Goal: Information Seeking & Learning: Learn about a topic

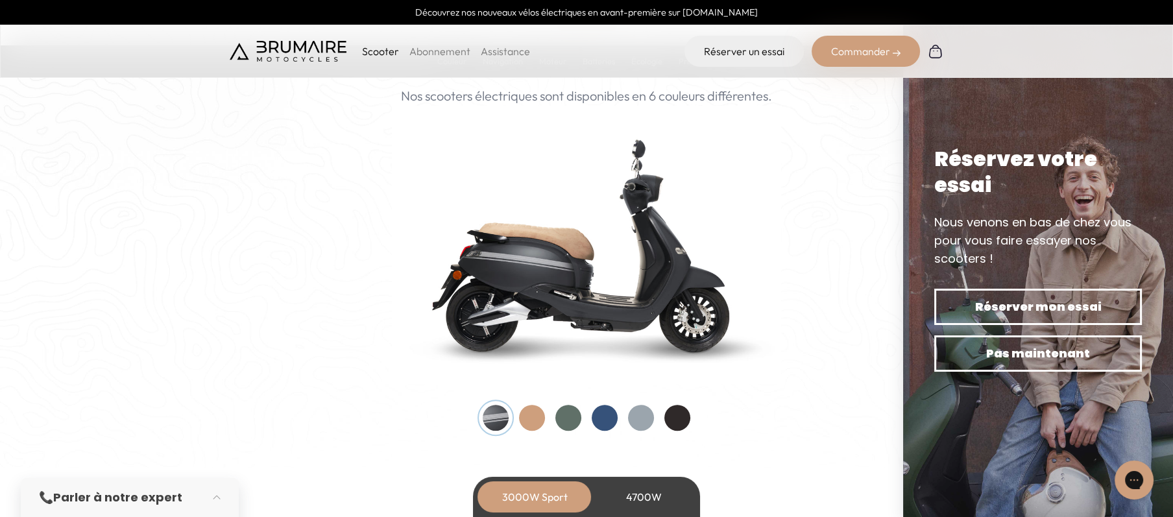
scroll to position [1363, 0]
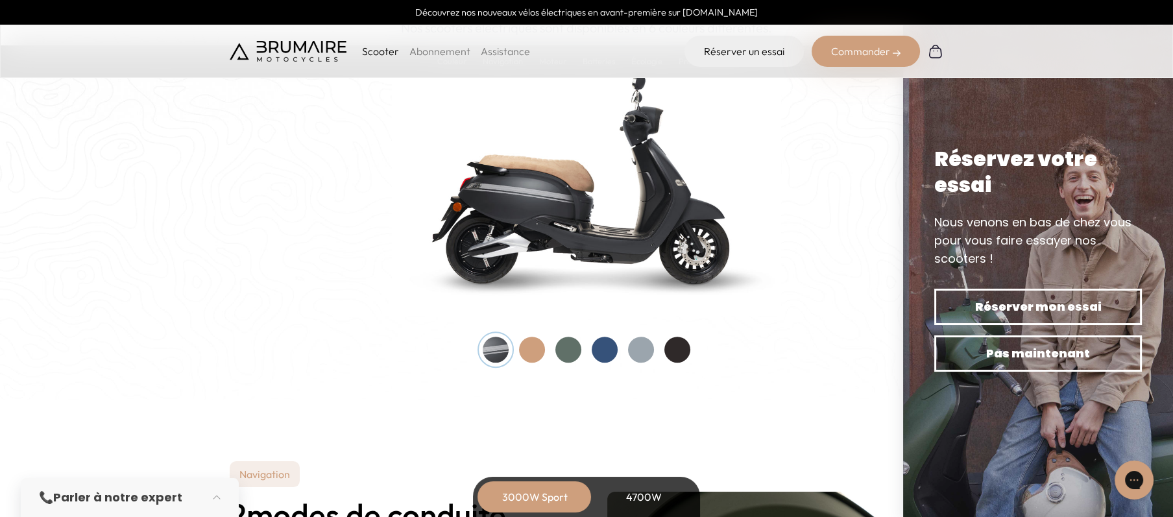
click at [535, 344] on div at bounding box center [532, 350] width 26 height 26
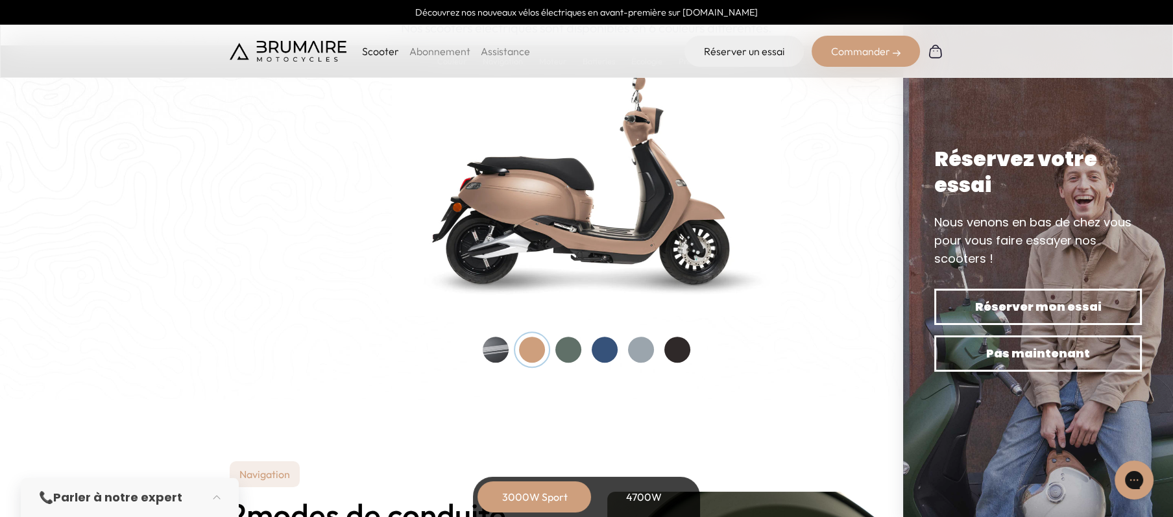
click at [567, 344] on div at bounding box center [569, 350] width 26 height 26
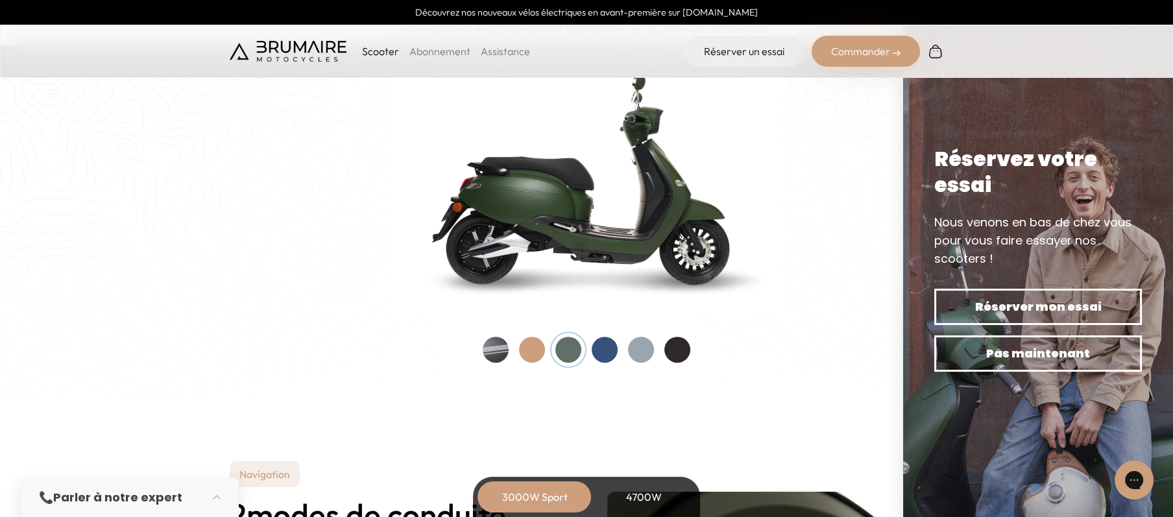
click at [601, 344] on div at bounding box center [605, 350] width 26 height 26
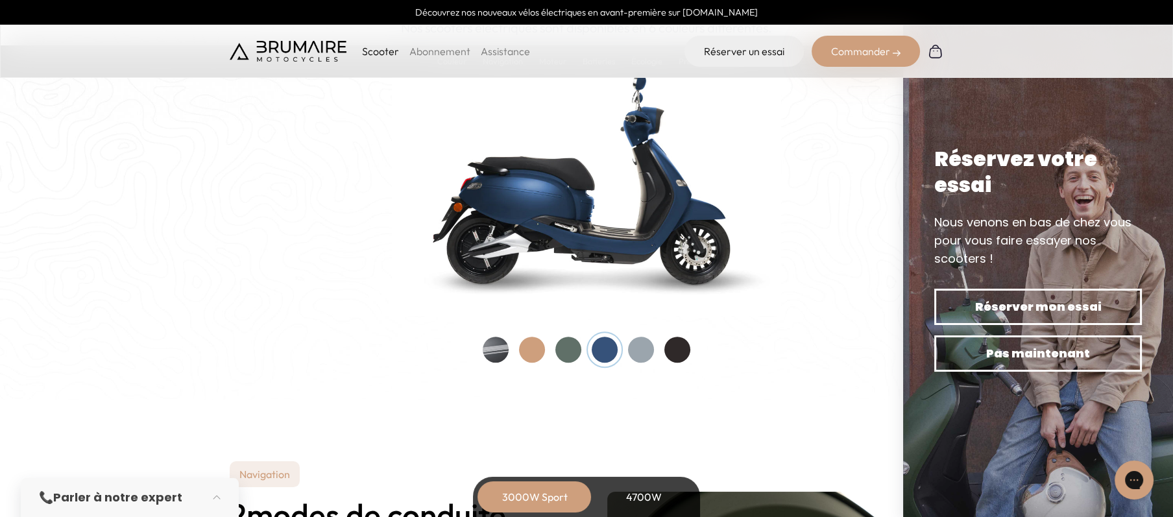
click at [641, 344] on div at bounding box center [641, 350] width 26 height 26
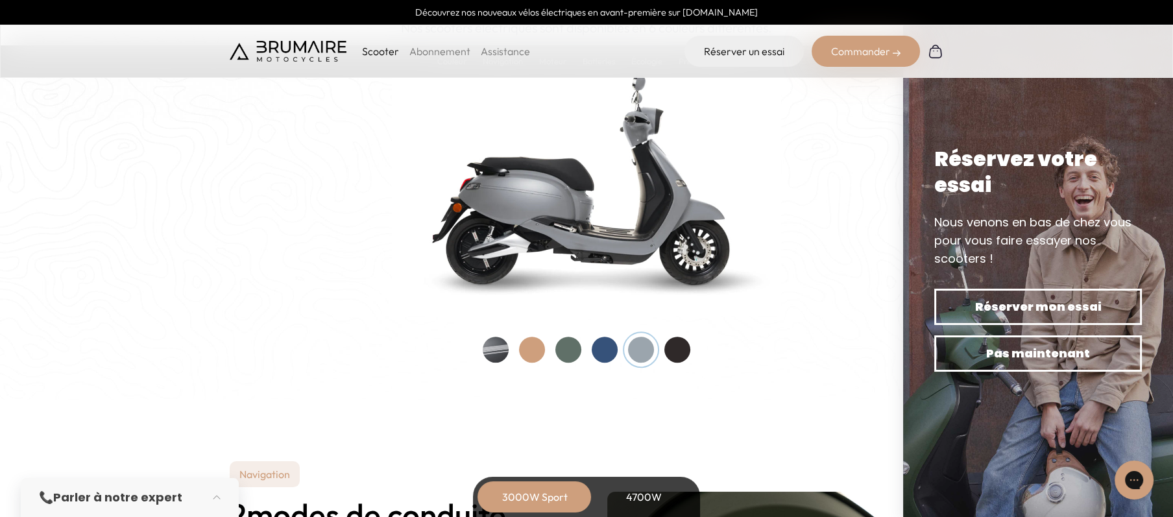
click at [683, 344] on div at bounding box center [678, 350] width 26 height 26
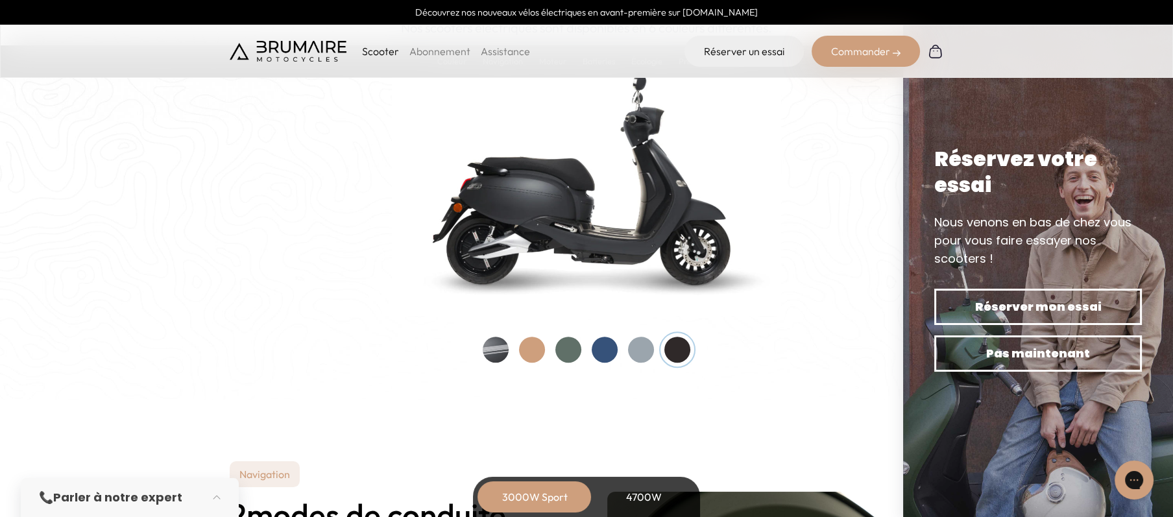
click at [569, 344] on div at bounding box center [569, 350] width 26 height 26
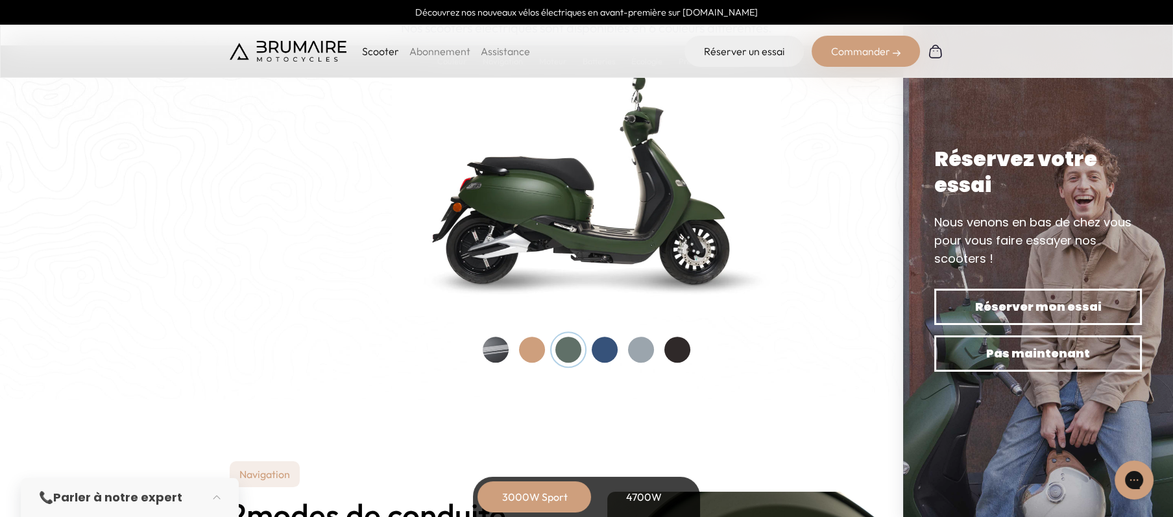
click at [535, 344] on div at bounding box center [532, 350] width 26 height 26
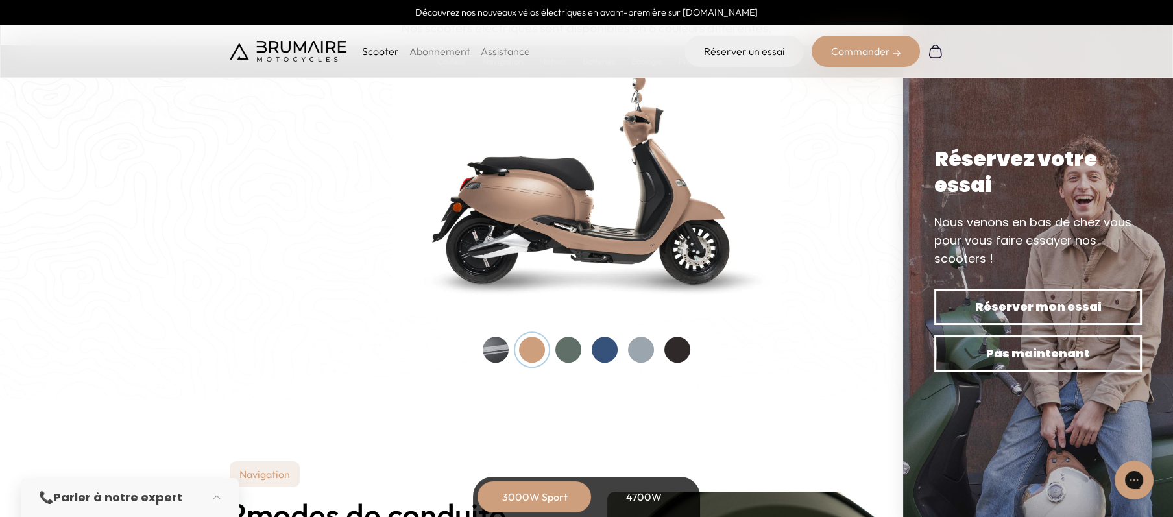
click at [498, 344] on div at bounding box center [496, 350] width 26 height 26
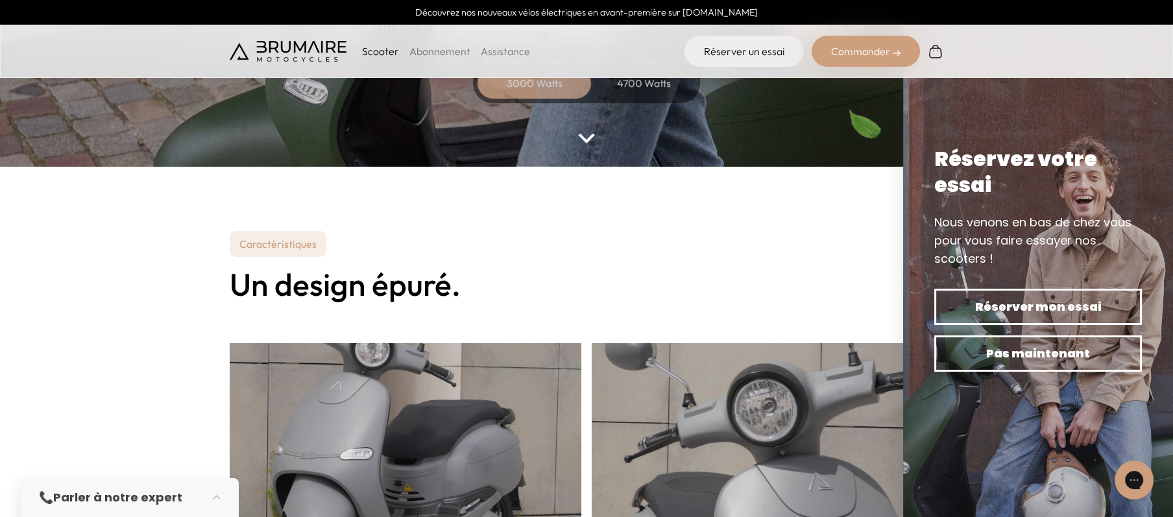
scroll to position [0, 0]
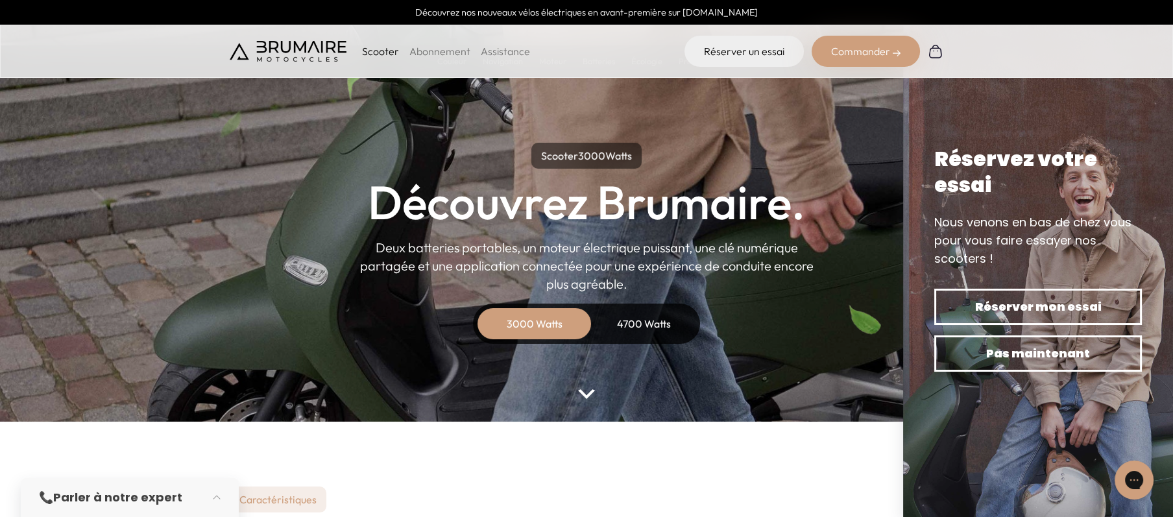
click at [630, 317] on div "4700 Watts" at bounding box center [644, 323] width 104 height 31
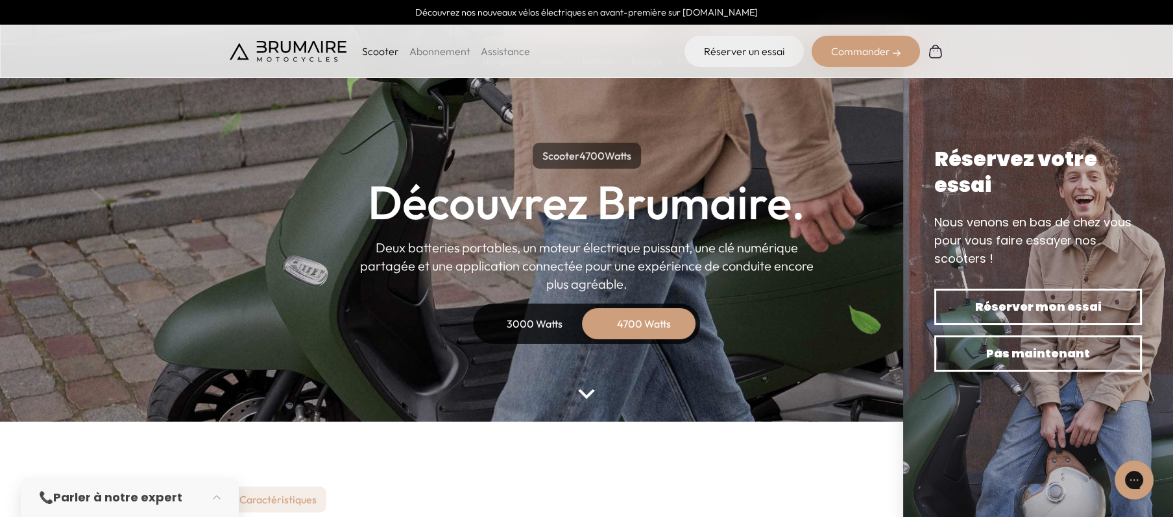
click at [552, 319] on div "3000 Watts" at bounding box center [535, 323] width 104 height 31
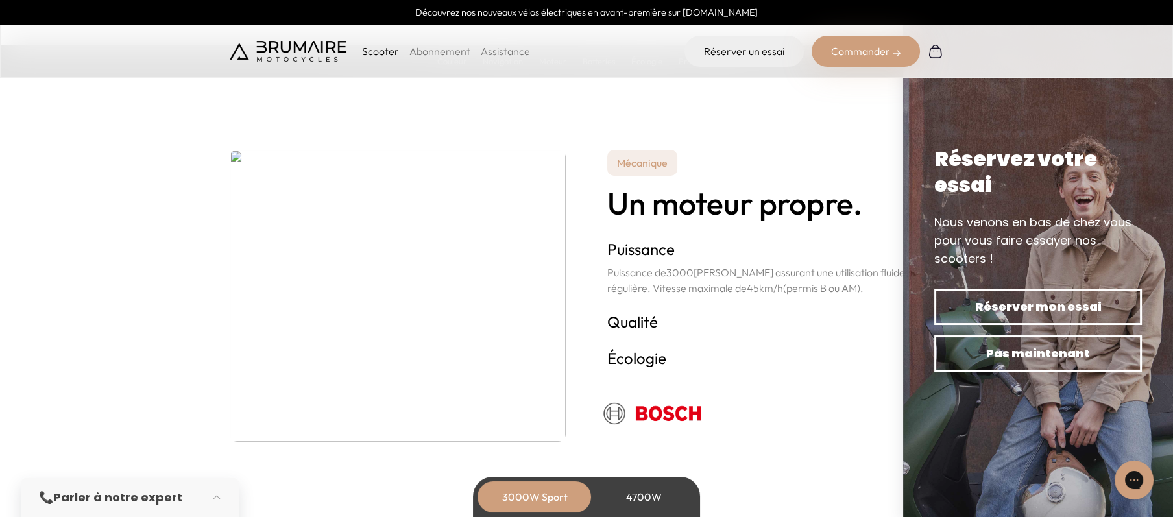
scroll to position [2239, 0]
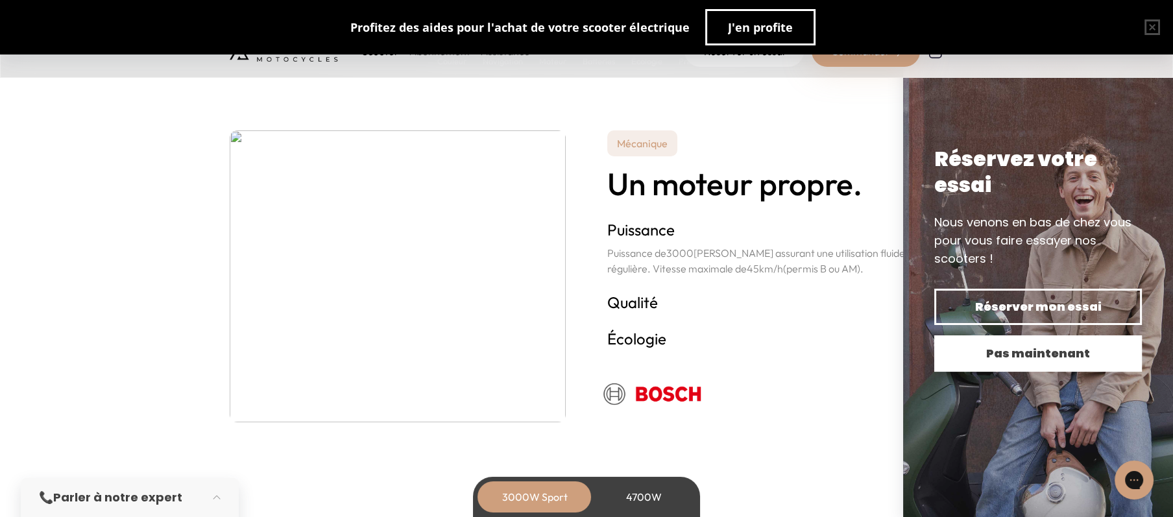
click at [781, 344] on span "Pas maintenant" at bounding box center [1038, 354] width 162 height 18
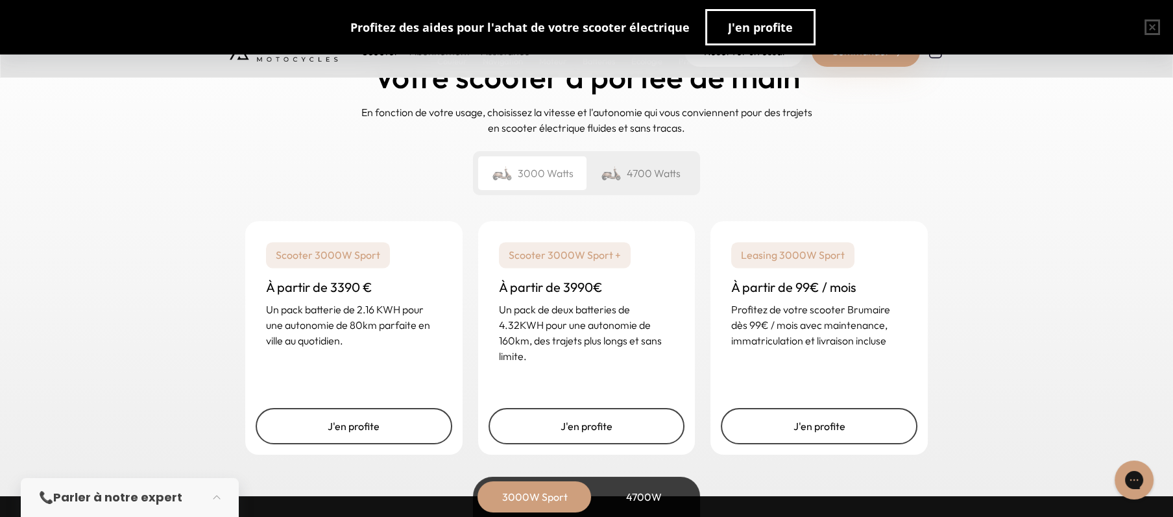
scroll to position [3115, 0]
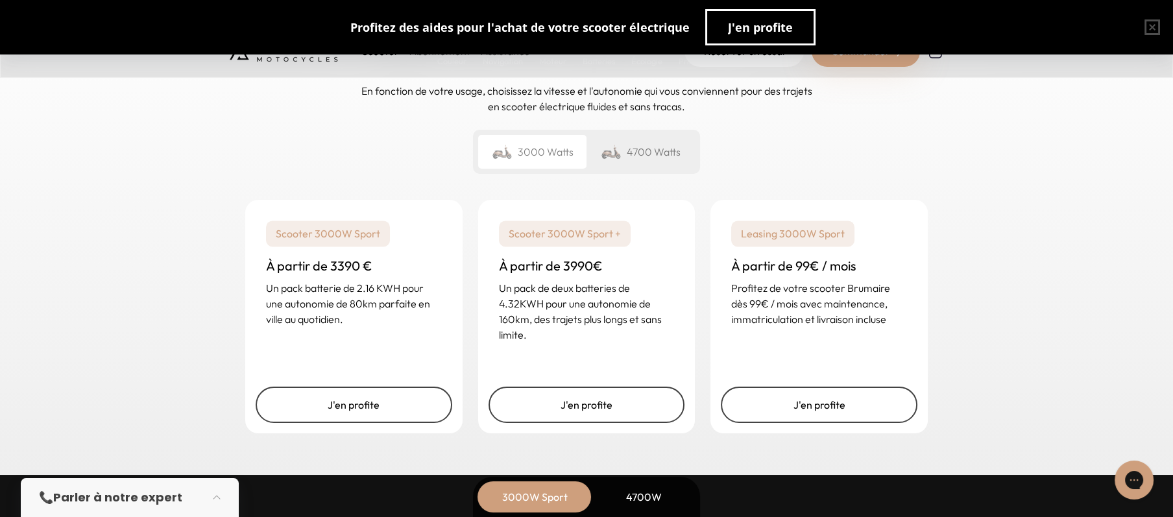
click at [660, 152] on div "4700 Watts" at bounding box center [641, 152] width 108 height 34
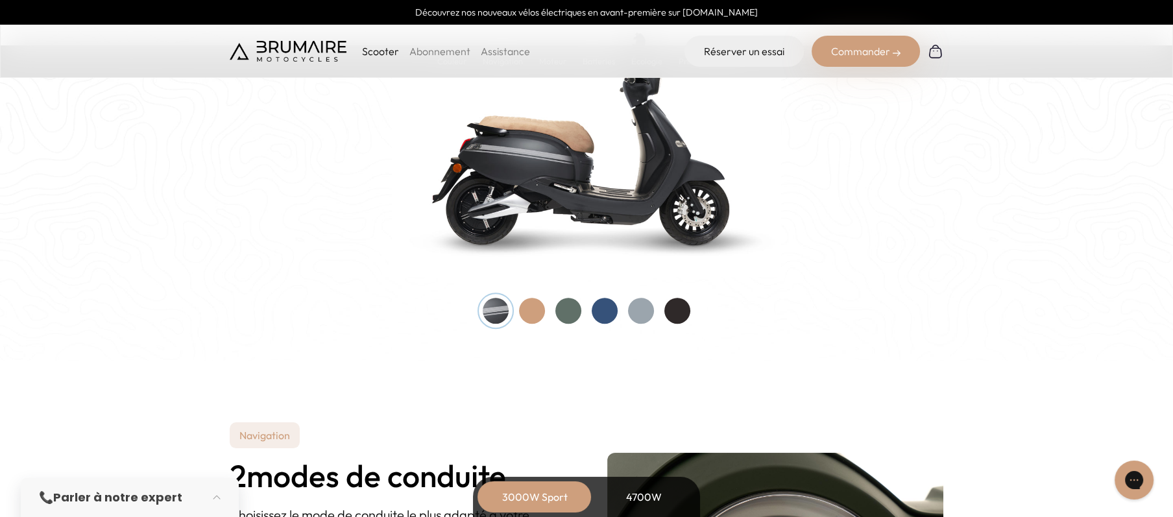
scroll to position [1363, 0]
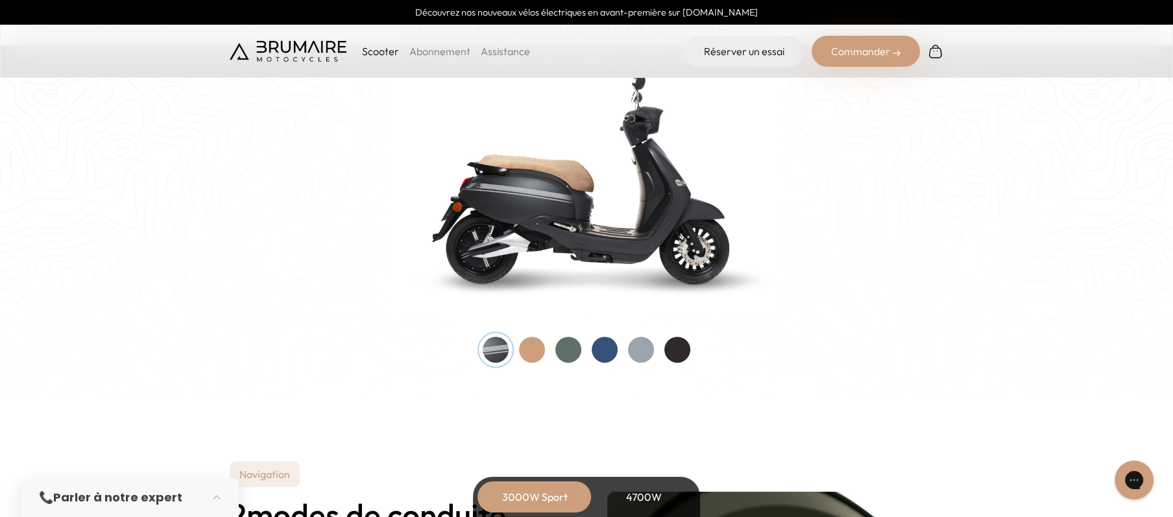
click at [574, 344] on div at bounding box center [569, 350] width 26 height 26
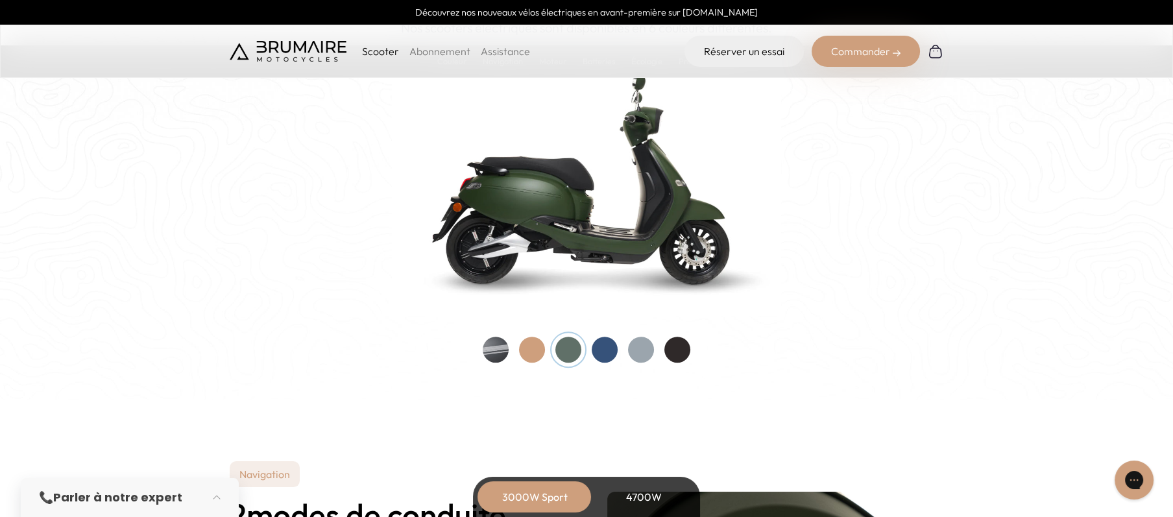
click at [540, 344] on div at bounding box center [532, 350] width 26 height 26
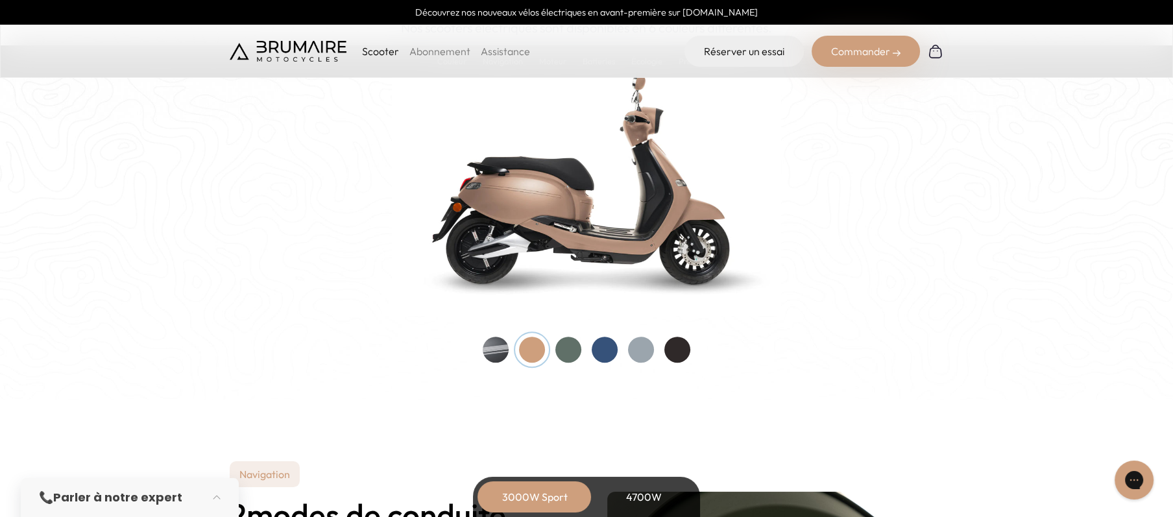
click at [618, 344] on div at bounding box center [587, 350] width 208 height 26
click at [644, 344] on div at bounding box center [641, 350] width 26 height 26
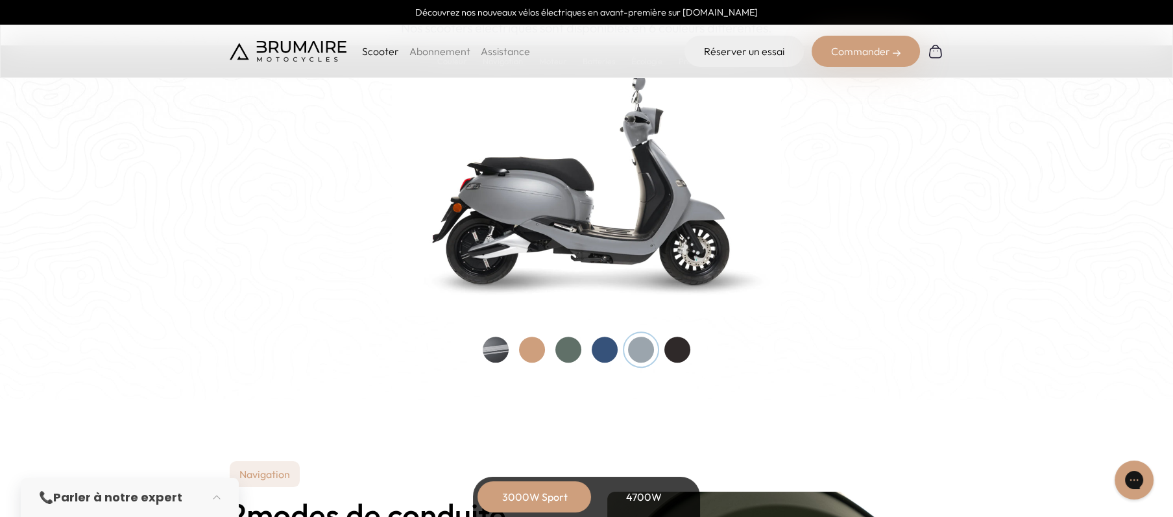
click at [678, 344] on div at bounding box center [678, 350] width 26 height 26
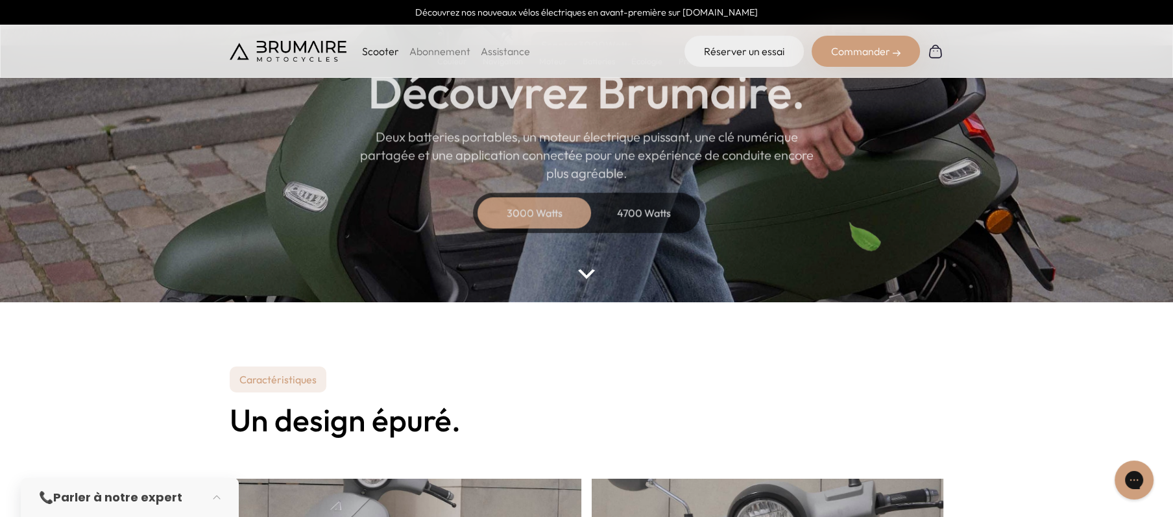
scroll to position [97, 0]
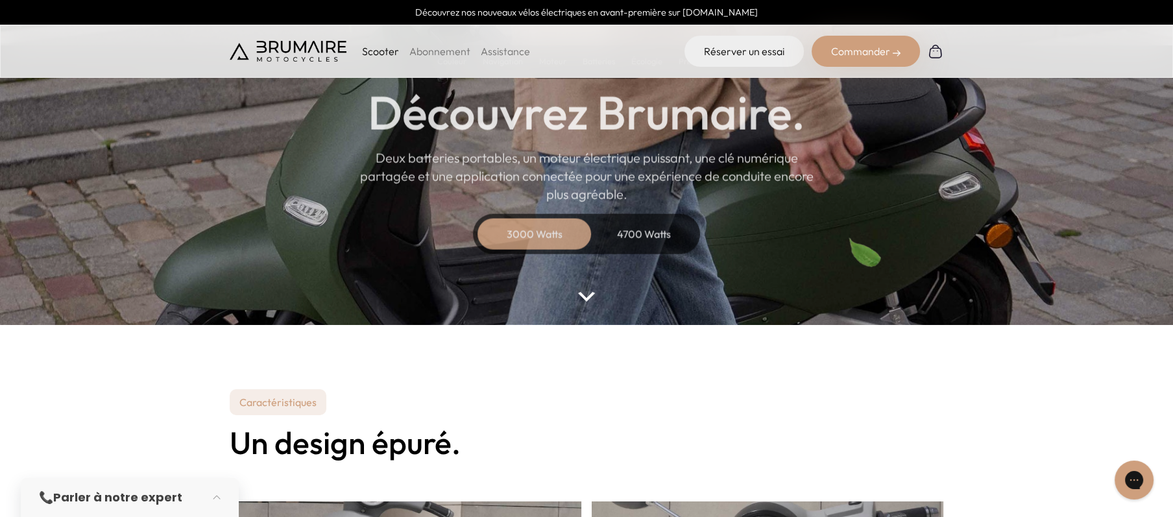
click at [620, 240] on div "4700 Watts" at bounding box center [644, 234] width 104 height 31
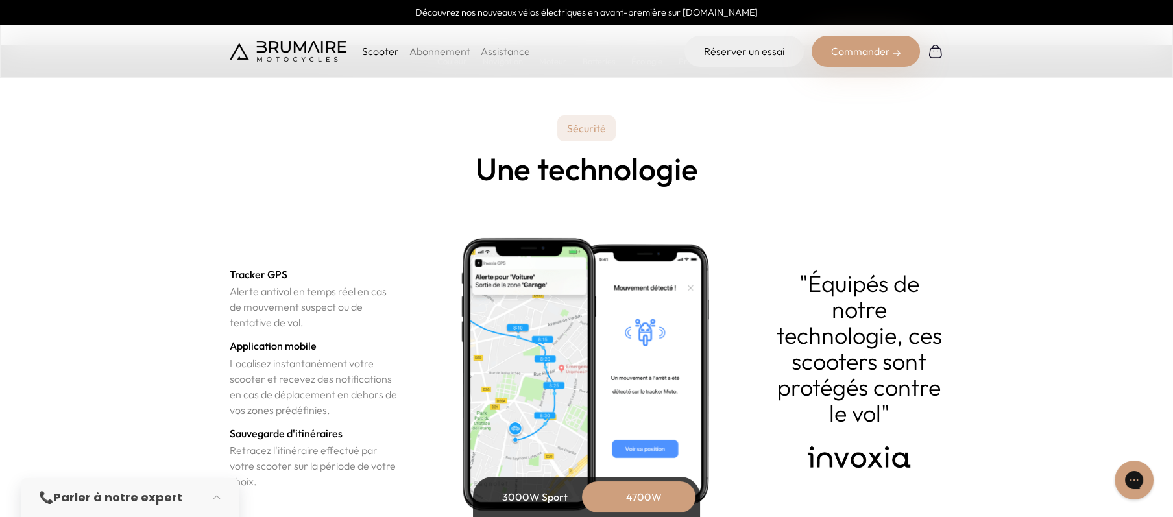
scroll to position [4463, 0]
